Goal: Navigation & Orientation: Go to known website

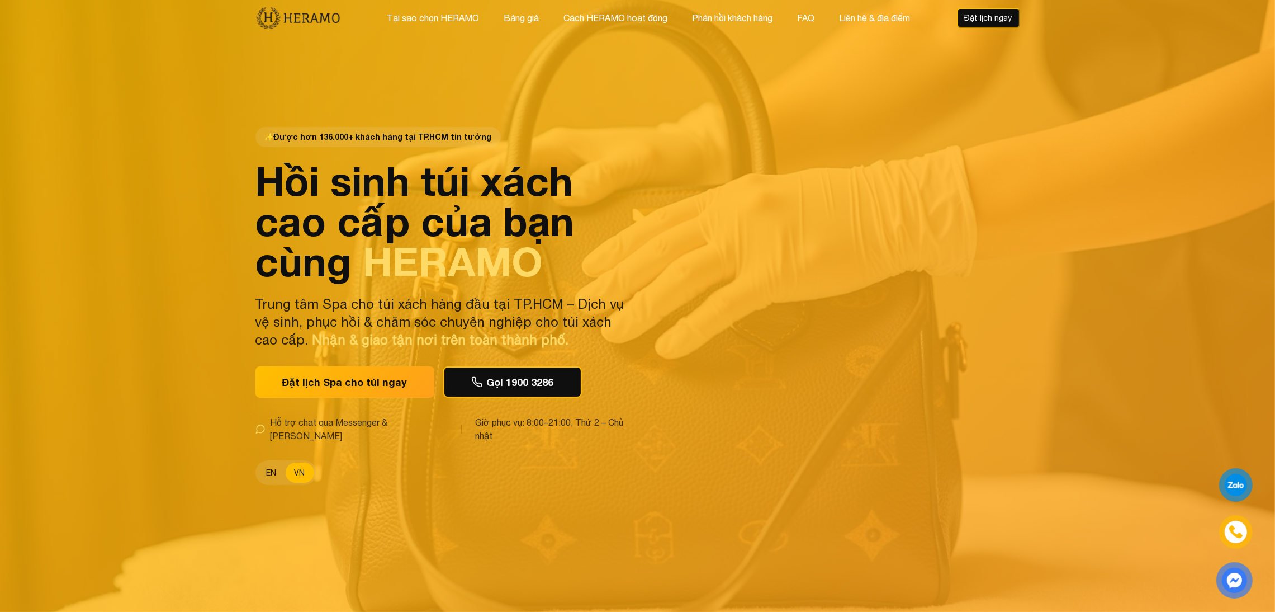
click at [270, 462] on button "EN" at bounding box center [272, 472] width 28 height 20
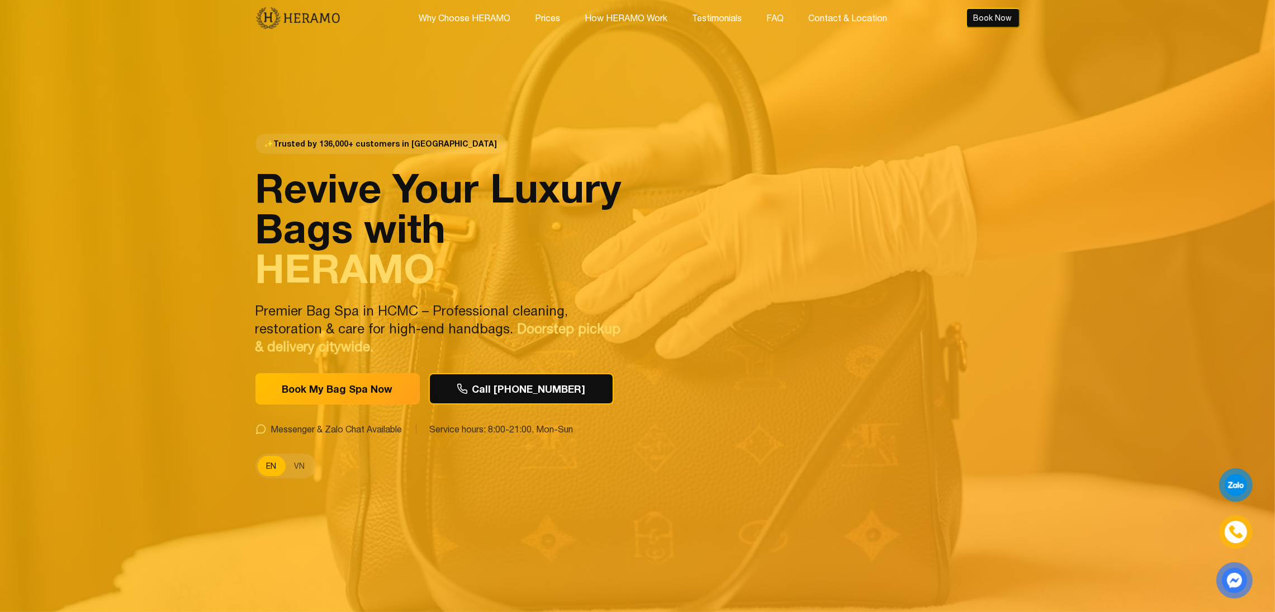
click at [270, 456] on button "EN" at bounding box center [272, 466] width 28 height 20
